Goal: Navigation & Orientation: Find specific page/section

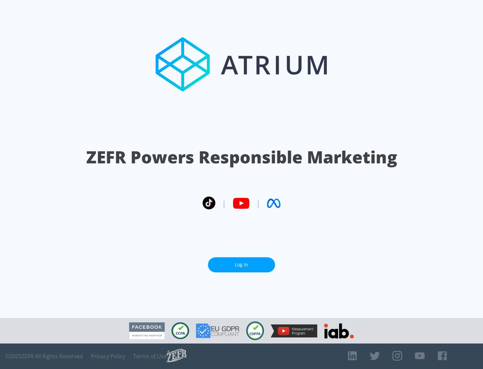
click at [242, 262] on link "Log In" at bounding box center [241, 264] width 67 height 15
